Goal: Transaction & Acquisition: Purchase product/service

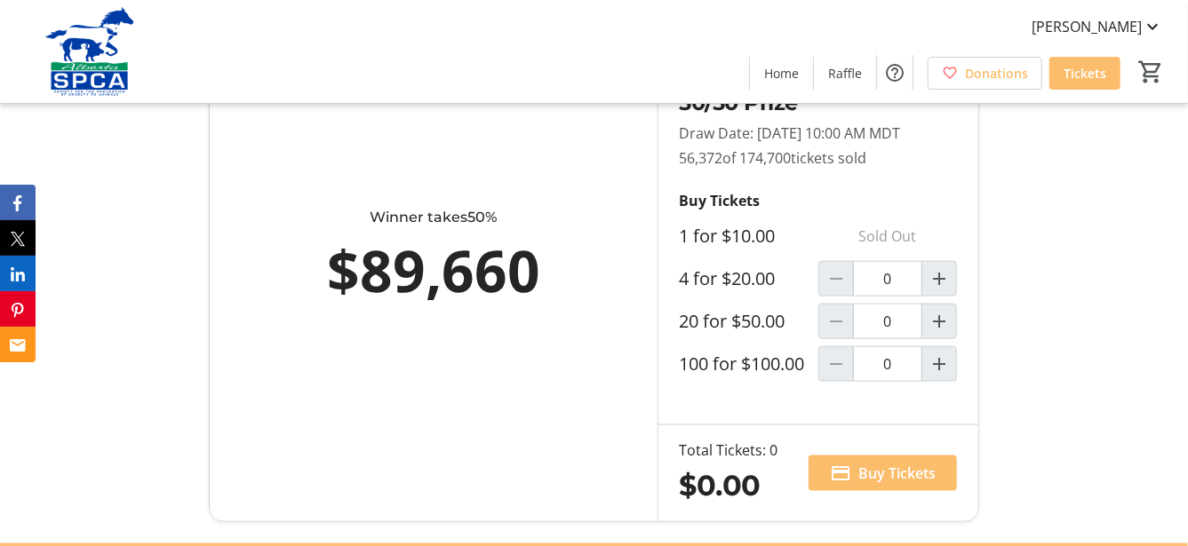
scroll to position [1066, 0]
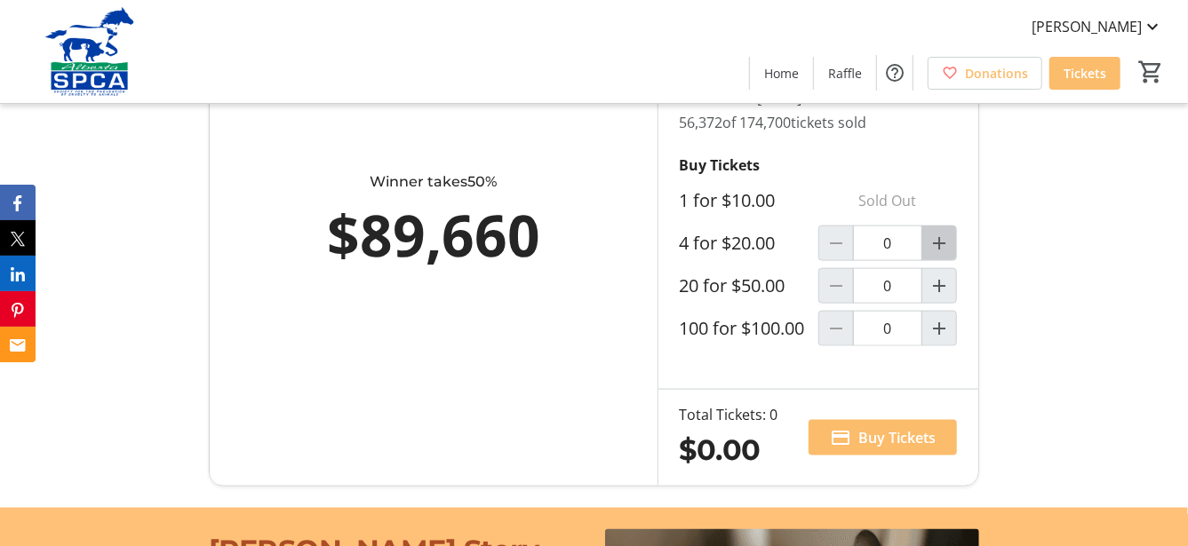
click at [940, 260] on span "Increment by one" at bounding box center [939, 244] width 34 height 34
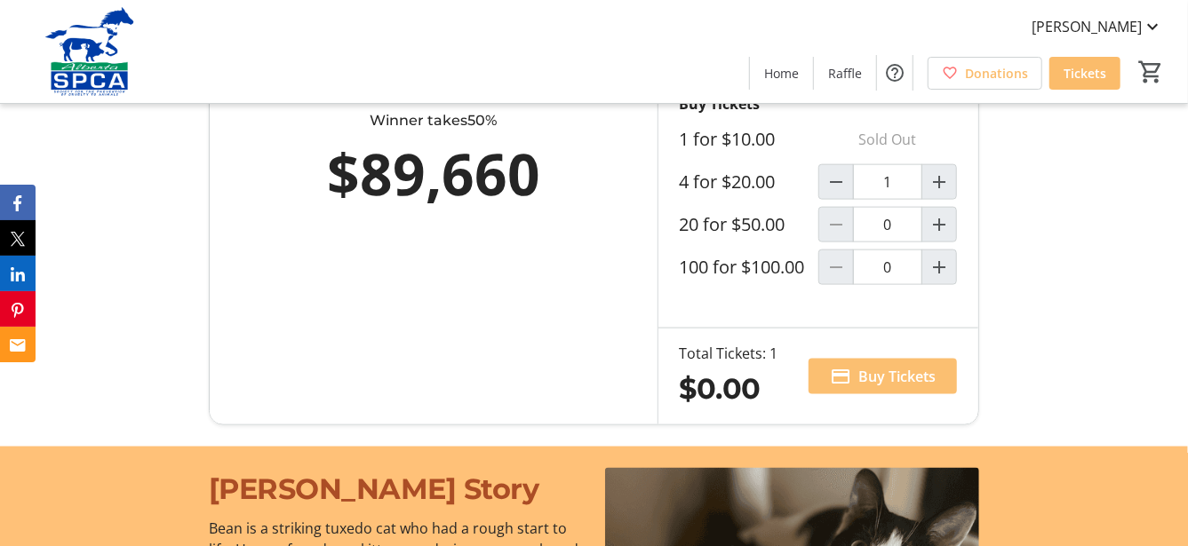
scroll to position [1154, 0]
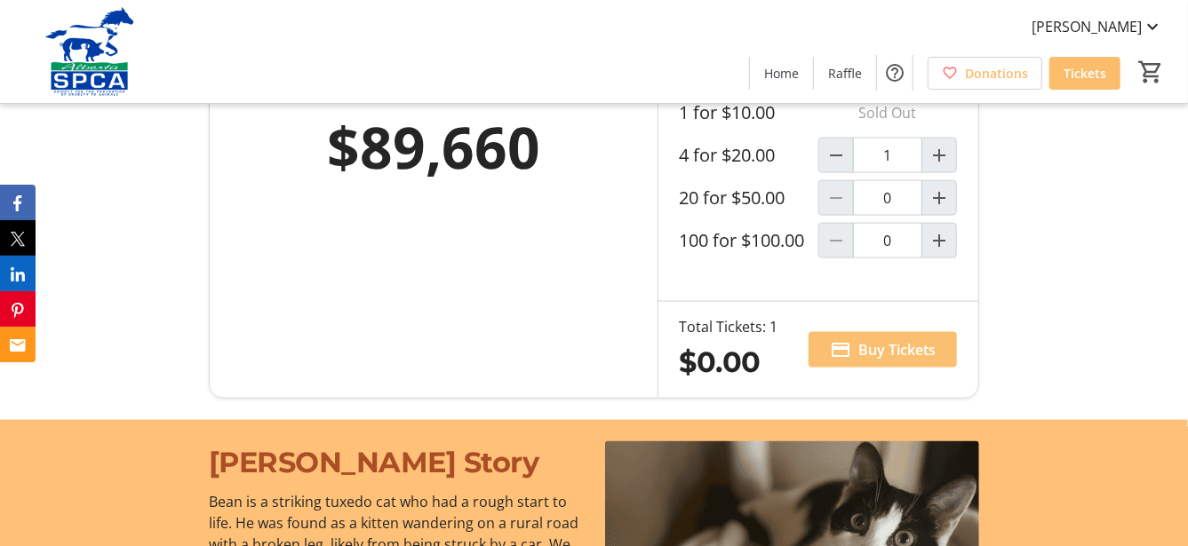
type input "1"
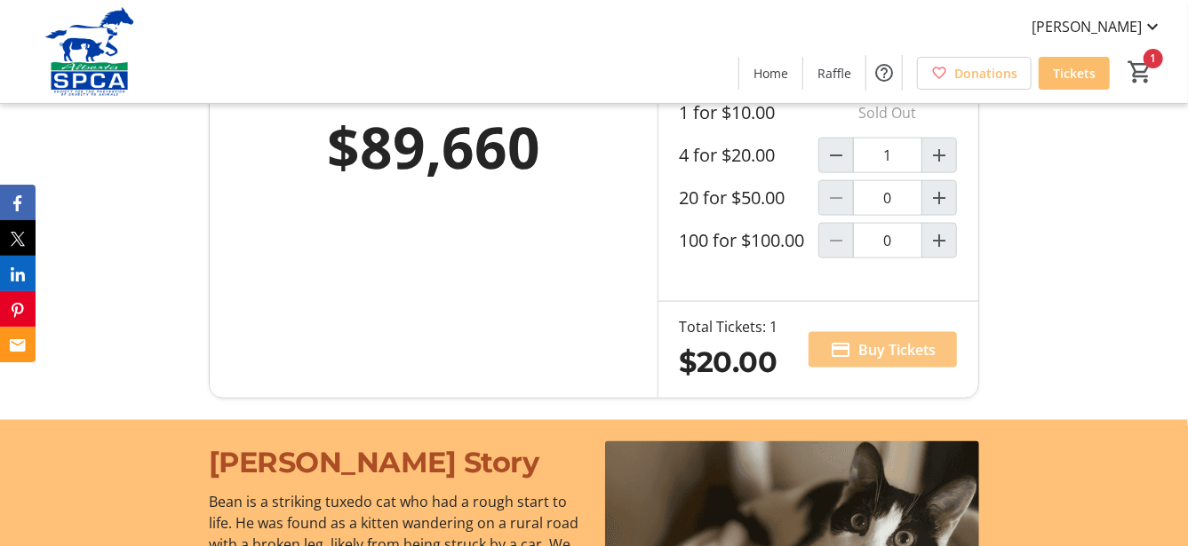
click at [884, 361] on span "Buy Tickets" at bounding box center [896, 349] width 77 height 21
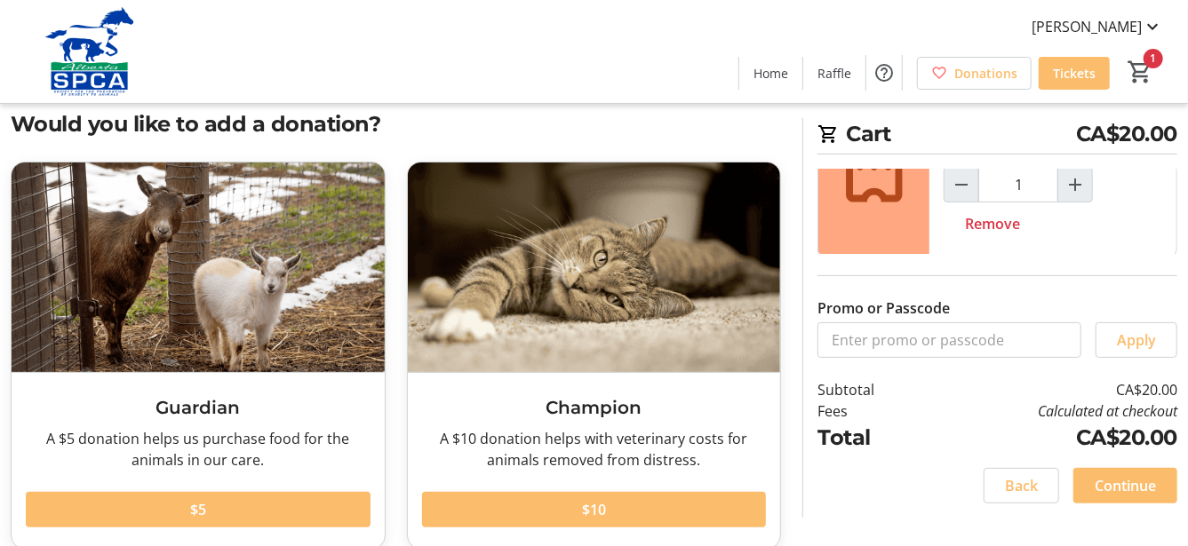
scroll to position [88, 0]
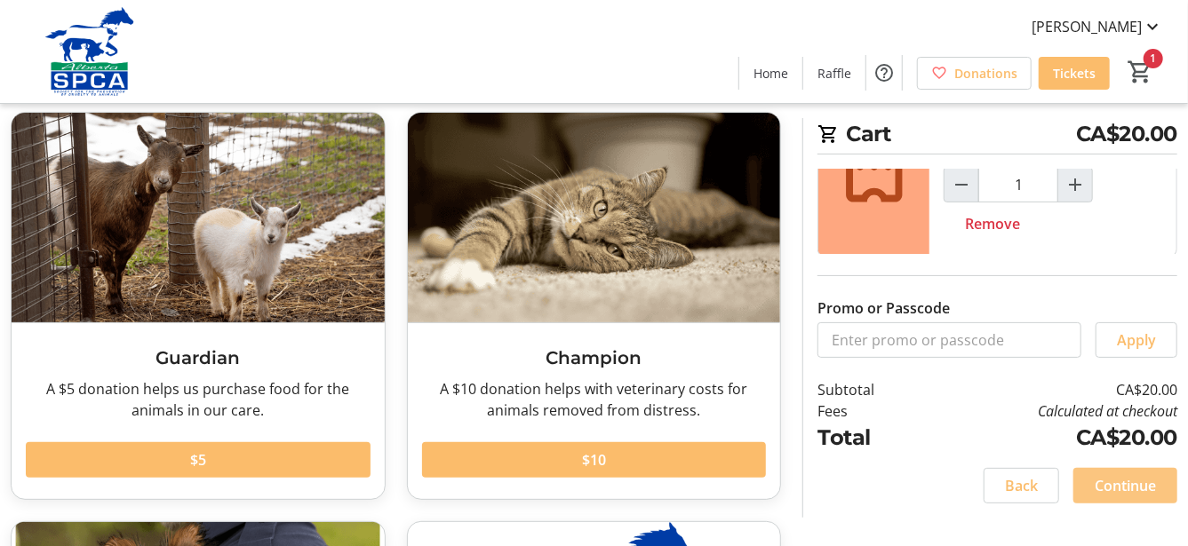
click at [1105, 487] on span "Continue" at bounding box center [1125, 485] width 61 height 21
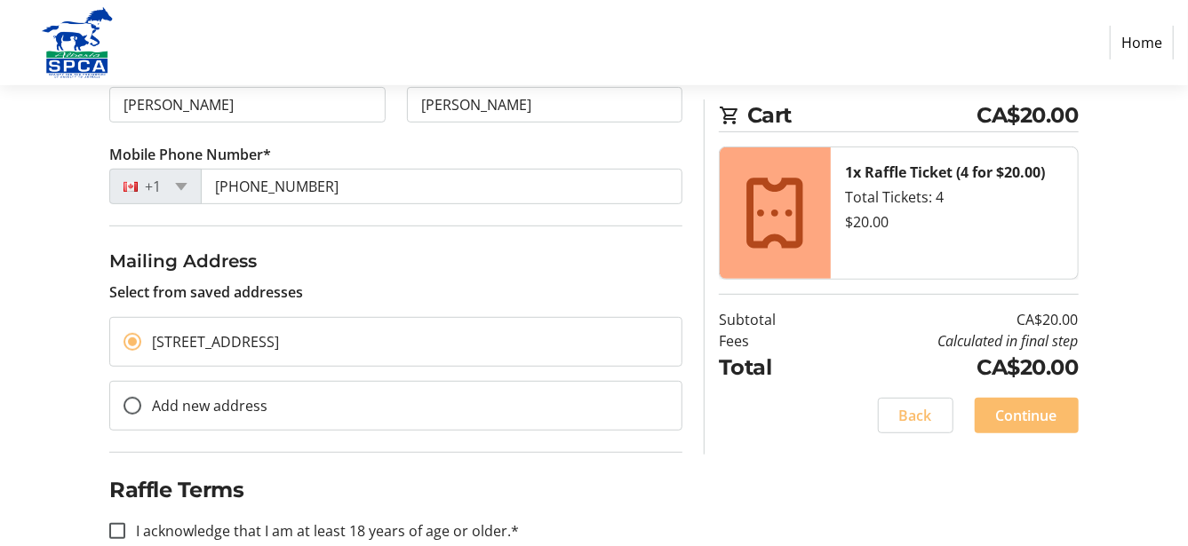
scroll to position [362, 0]
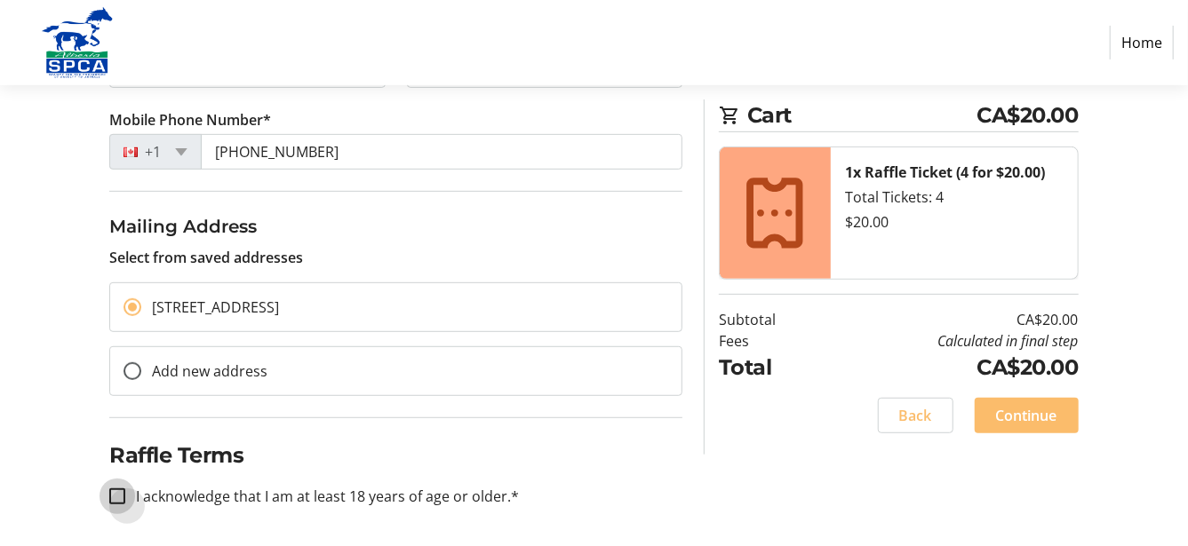
click at [119, 493] on input "I acknowledge that I am at least 18 years of age or older.*" at bounding box center [117, 497] width 16 height 16
checkbox input "true"
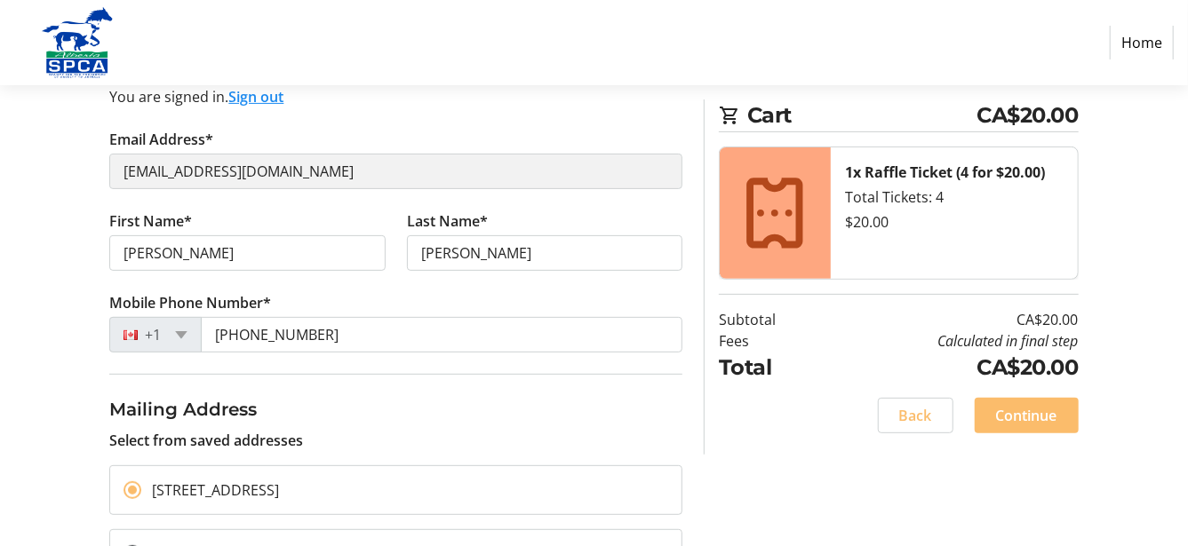
scroll to position [185, 0]
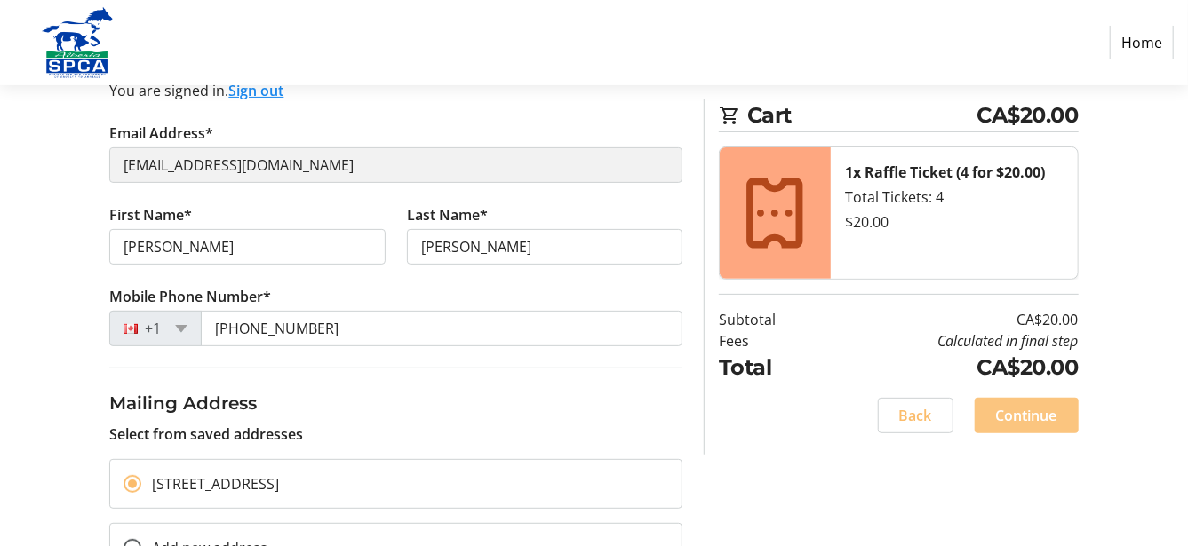
click at [1034, 418] on span "Continue" at bounding box center [1026, 415] width 61 height 21
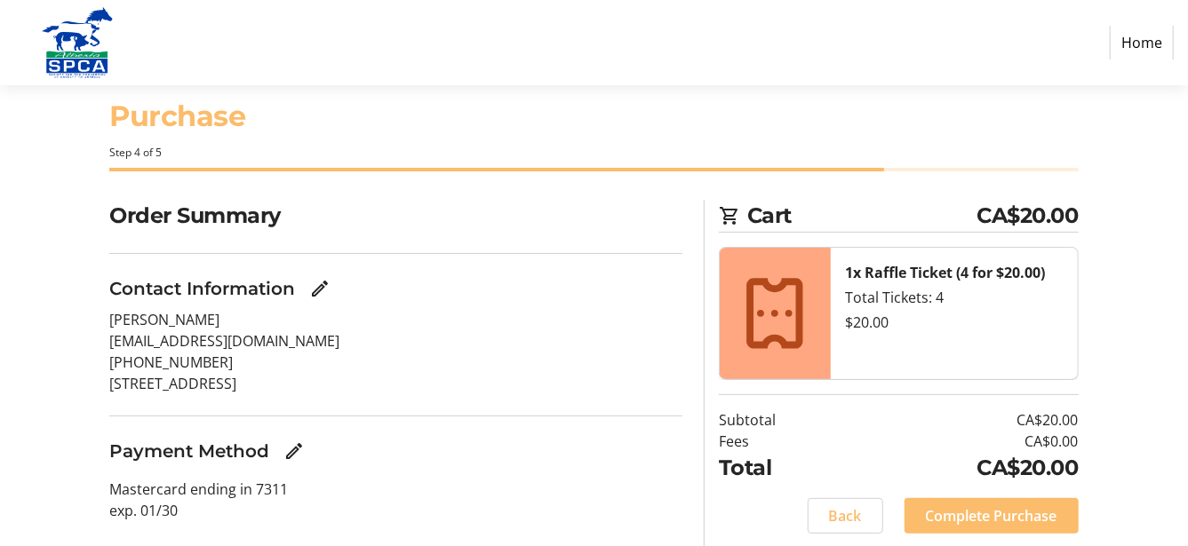
scroll to position [86, 0]
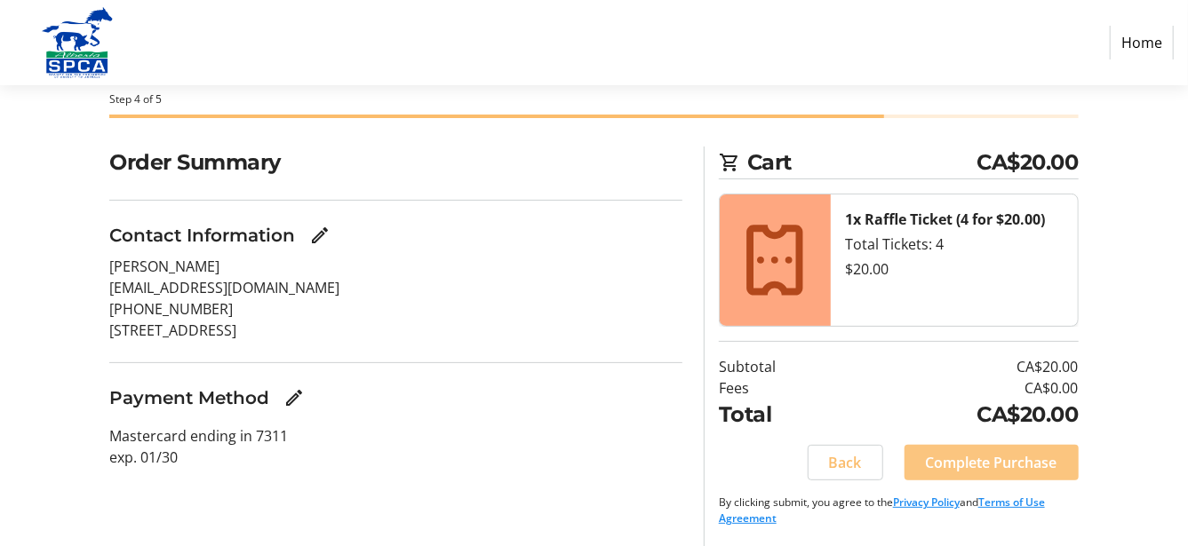
click at [994, 464] on span "Complete Purchase" at bounding box center [992, 462] width 132 height 21
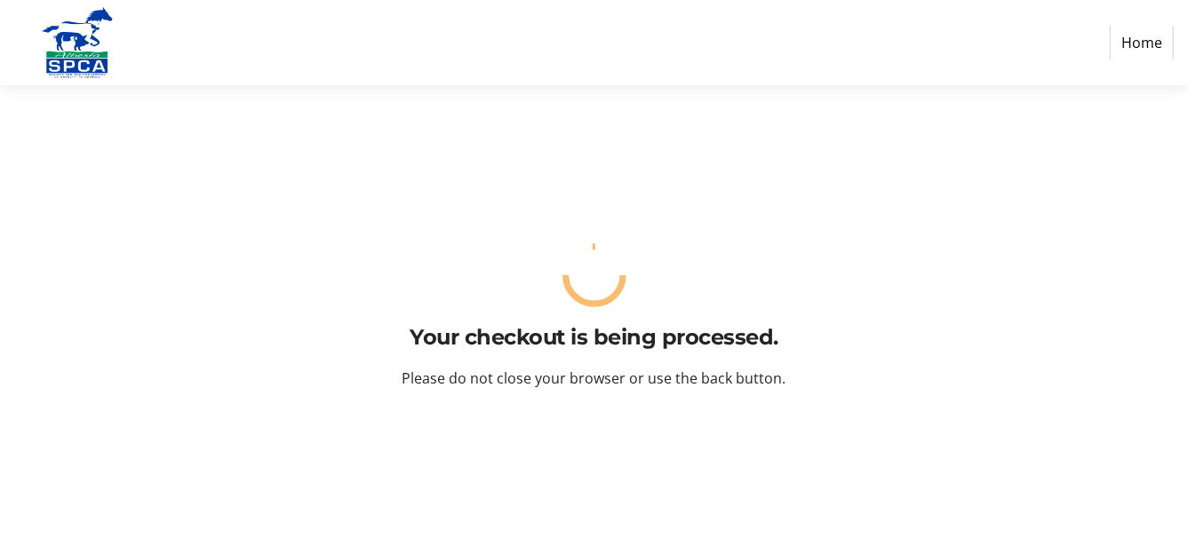
scroll to position [0, 0]
